Goal: Task Accomplishment & Management: Manage account settings

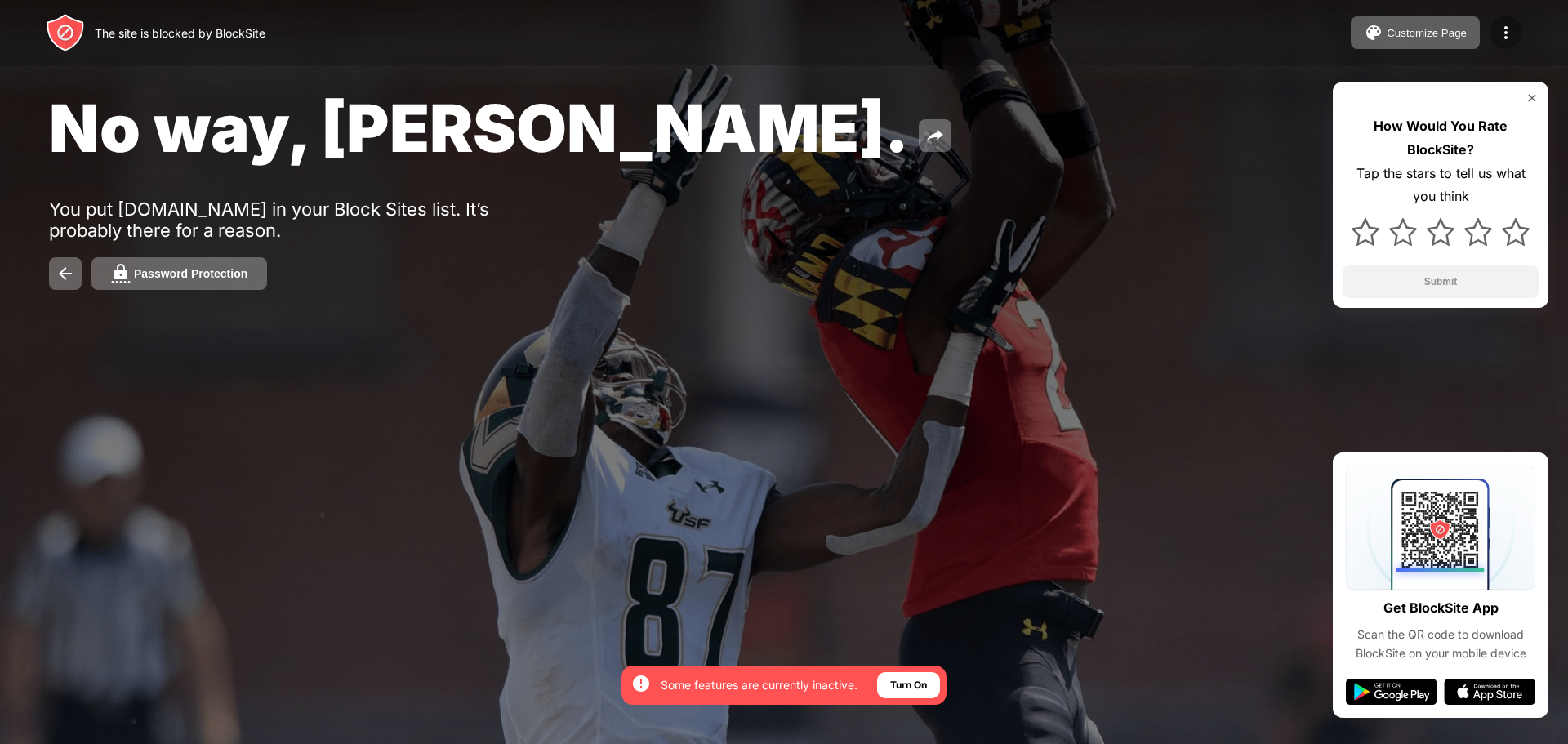
click at [1499, 37] on img at bounding box center [1506, 32] width 20 height 20
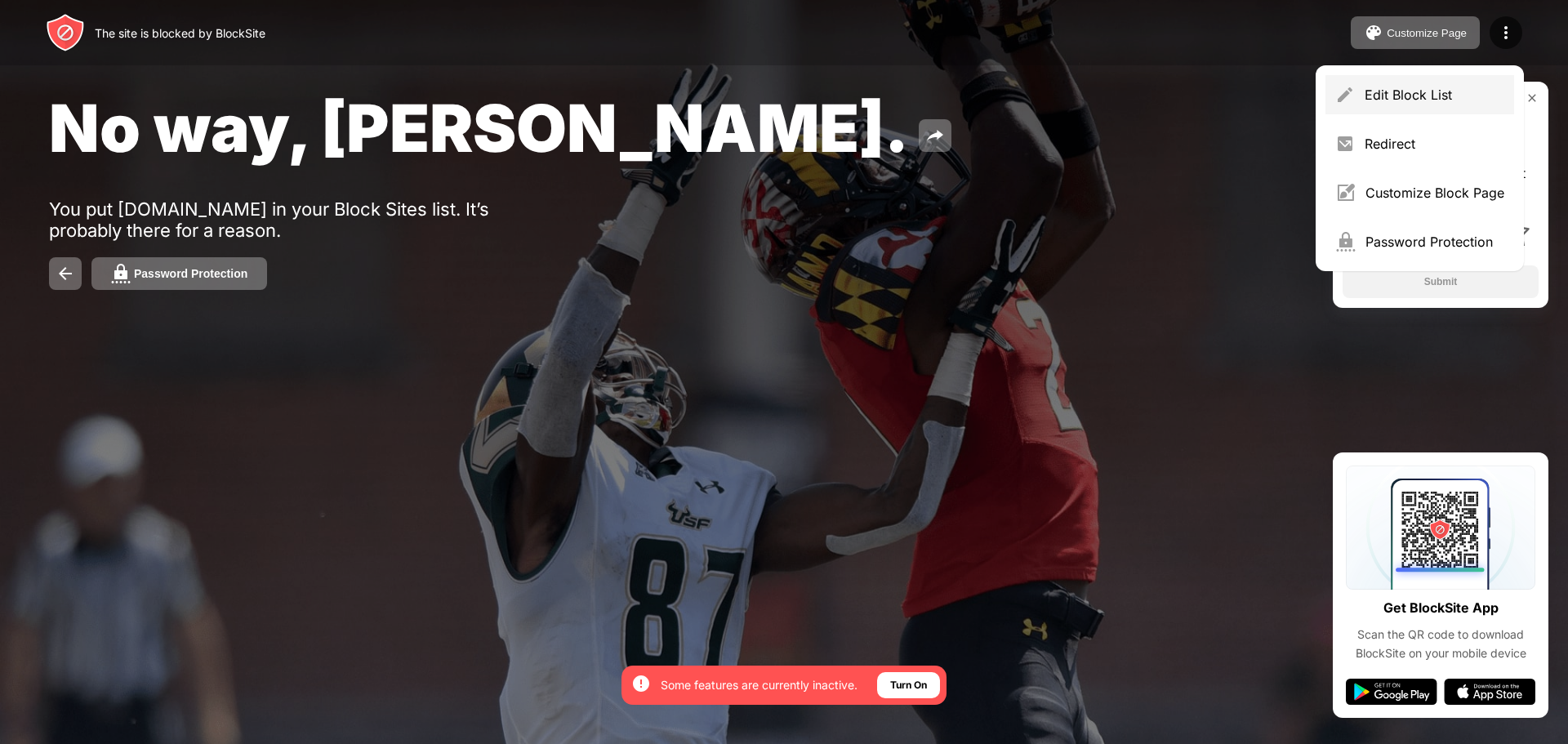
click at [1440, 90] on div "Edit Block List" at bounding box center [1435, 94] width 140 height 16
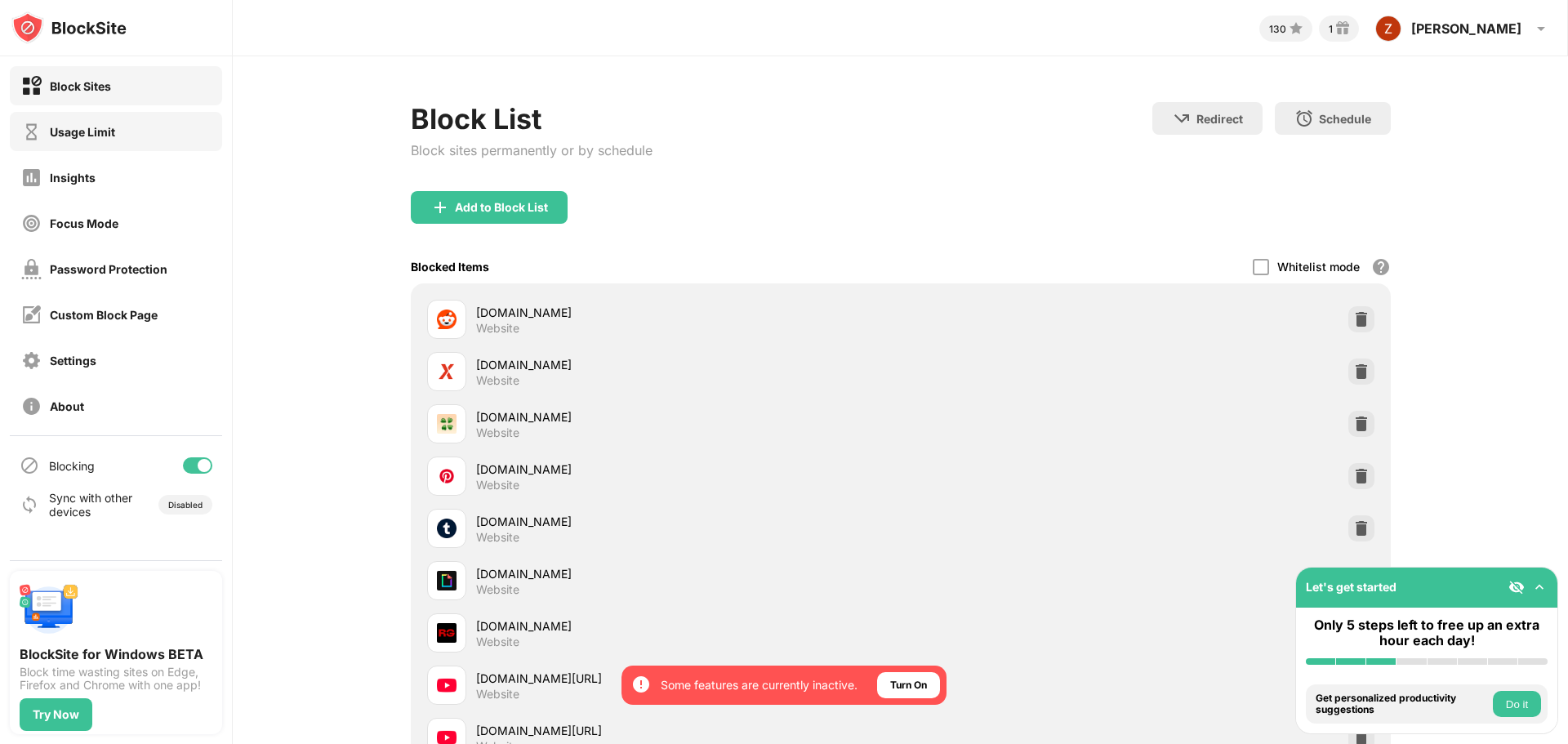
click at [118, 135] on div "Usage Limit" at bounding box center [115, 131] width 213 height 39
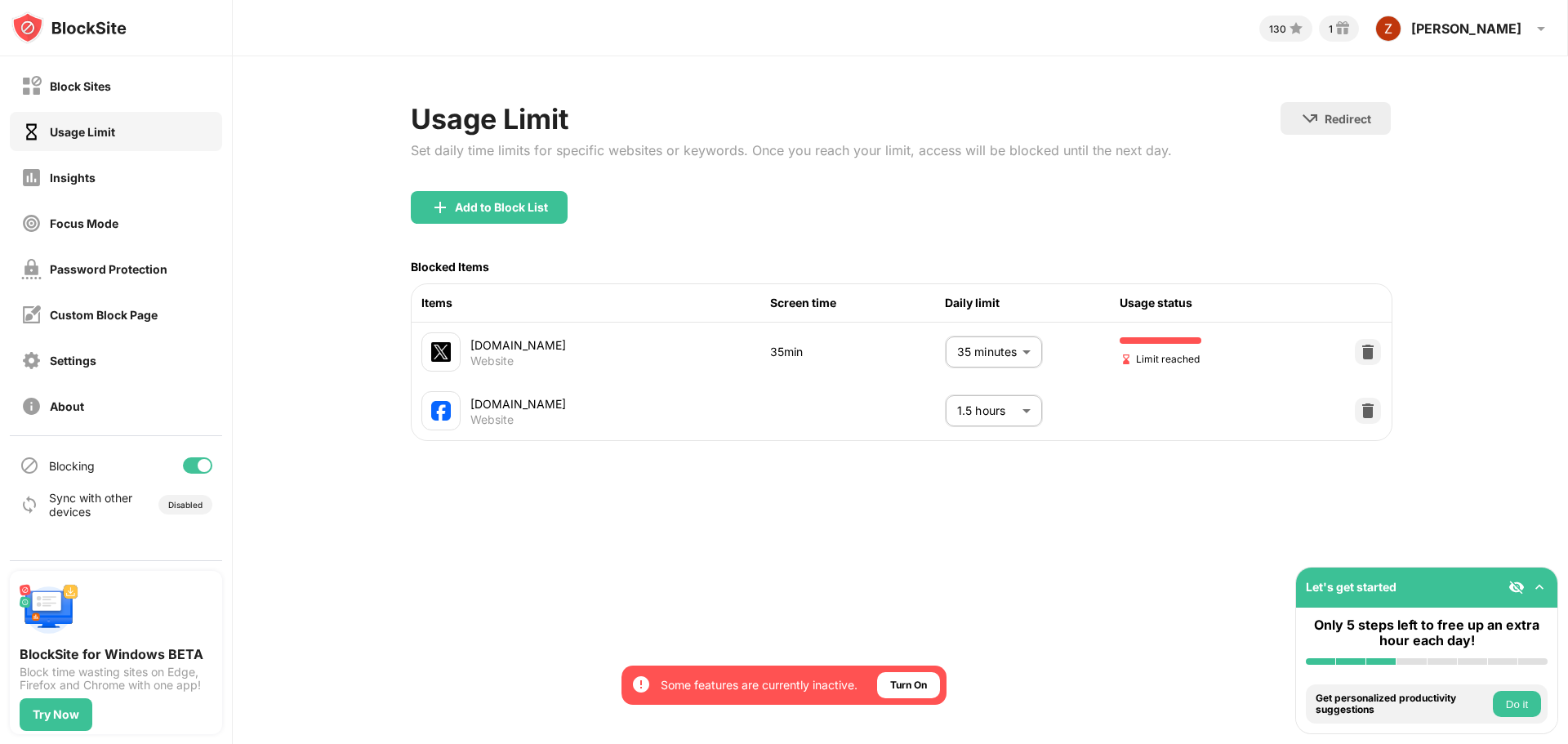
click at [1026, 350] on body "By opting in, you ensure access to all the features and benefits that rely on t…" at bounding box center [784, 372] width 1568 height 744
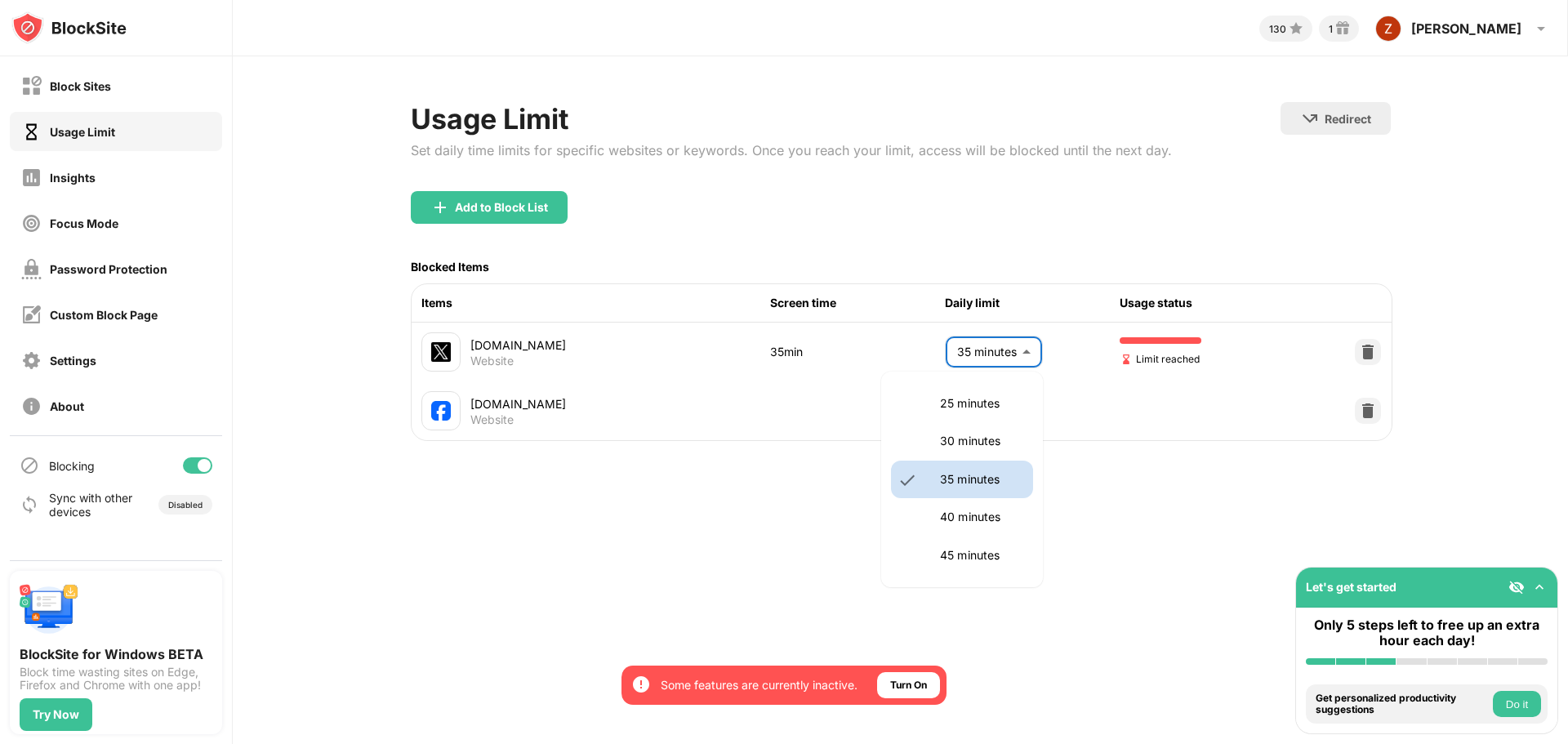
click at [945, 509] on p "40 minutes" at bounding box center [982, 516] width 84 height 18
type input "**"
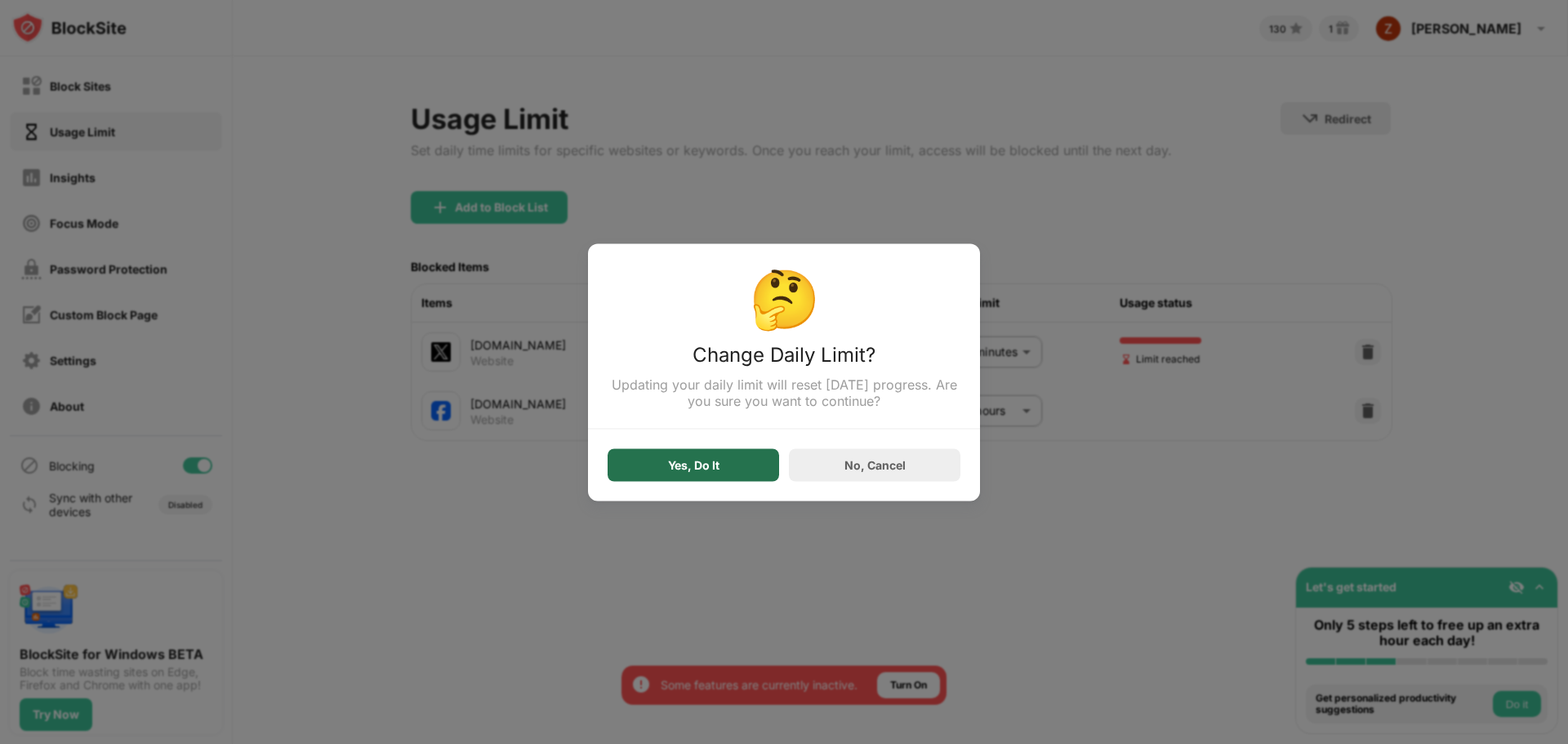
click at [697, 466] on div "Yes, Do It" at bounding box center [694, 464] width 51 height 13
